Goal: Check status

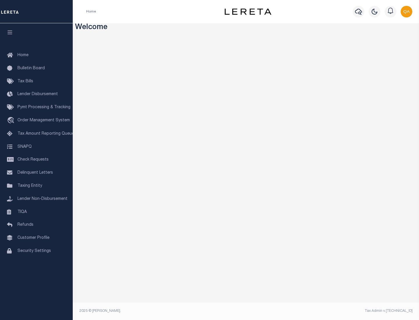
click at [36, 160] on span "Check Requests" at bounding box center [32, 160] width 31 height 4
select select "50"
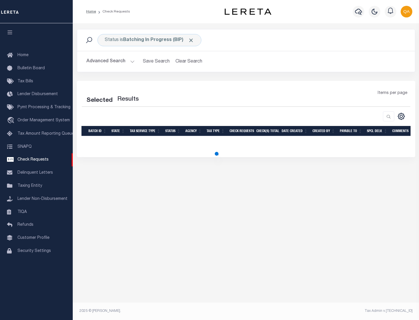
select select "50"
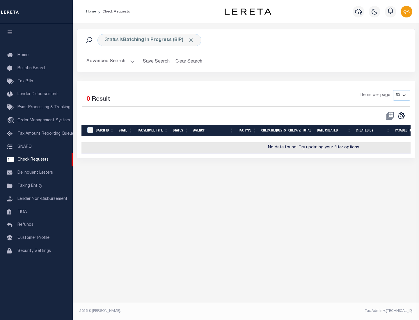
click at [191, 40] on span "Click to Remove" at bounding box center [191, 40] width 6 height 6
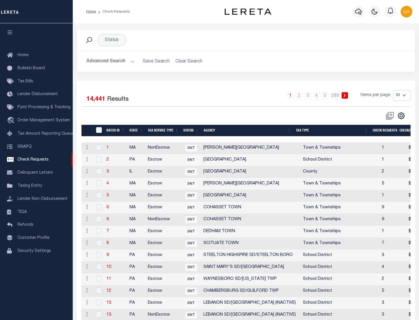
scroll to position [281, 0]
